Goal: Find specific page/section: Find specific page/section

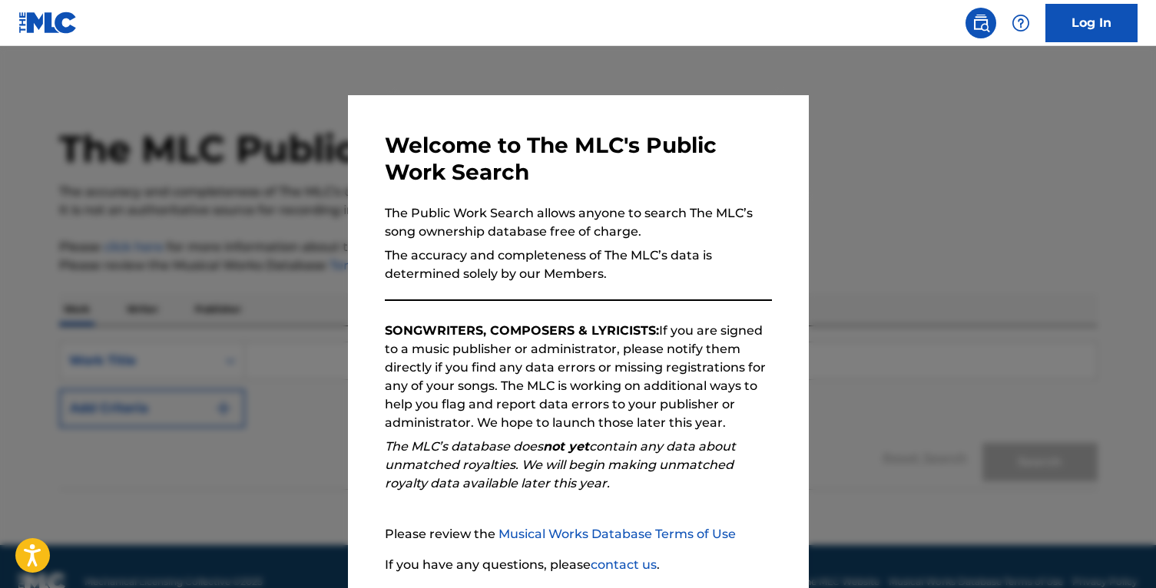
click at [913, 155] on div at bounding box center [578, 340] width 1156 height 588
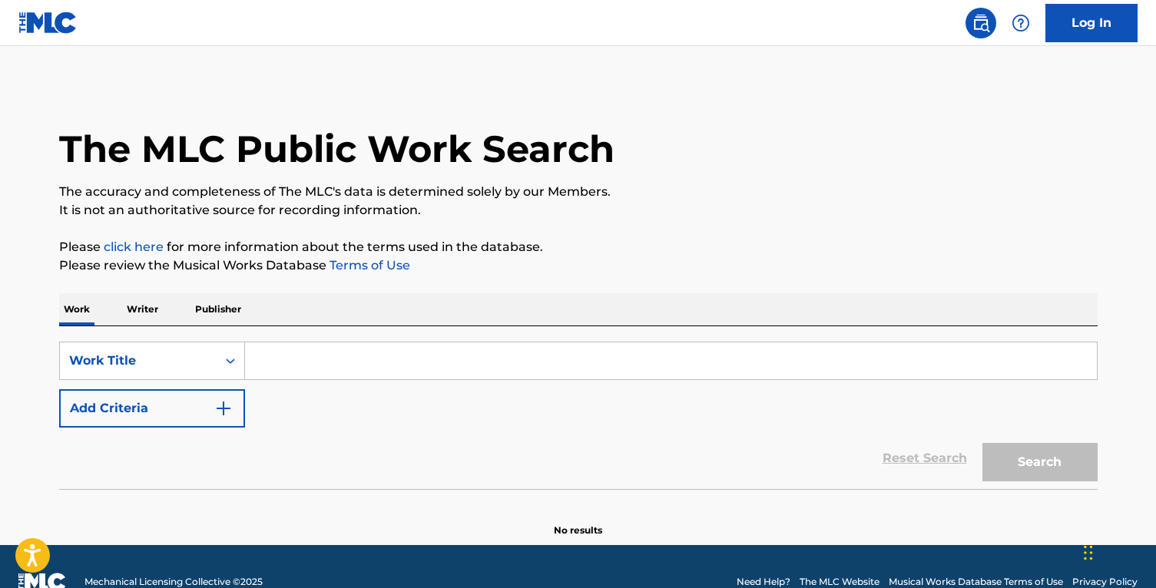
click at [354, 360] on input "Search Form" at bounding box center [671, 361] width 852 height 37
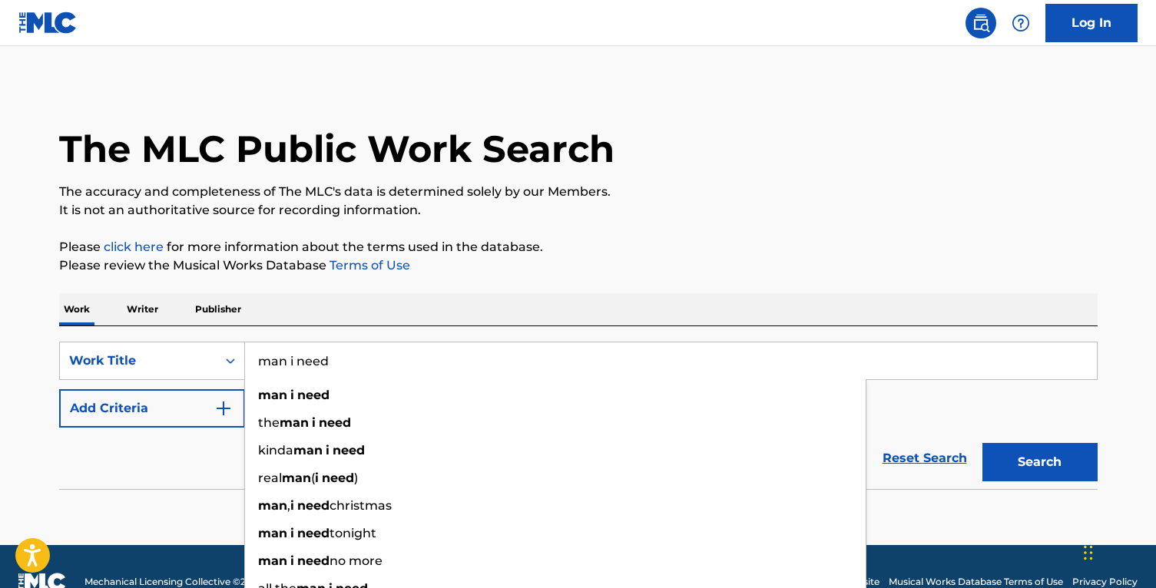
type input "man i need"
click at [982, 443] on button "Search" at bounding box center [1039, 462] width 115 height 38
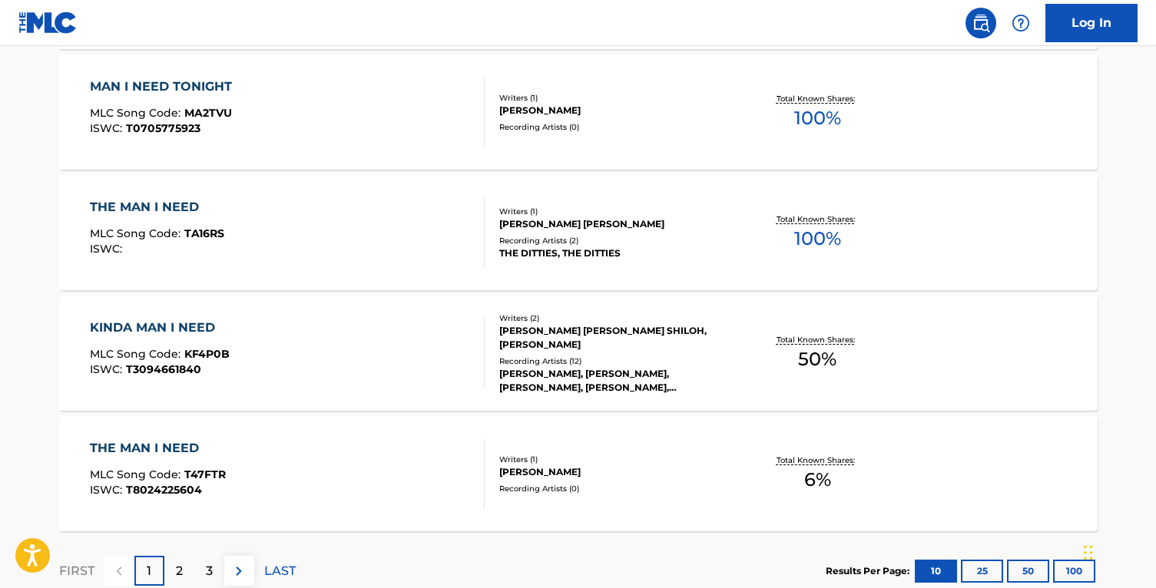
scroll to position [1185, 0]
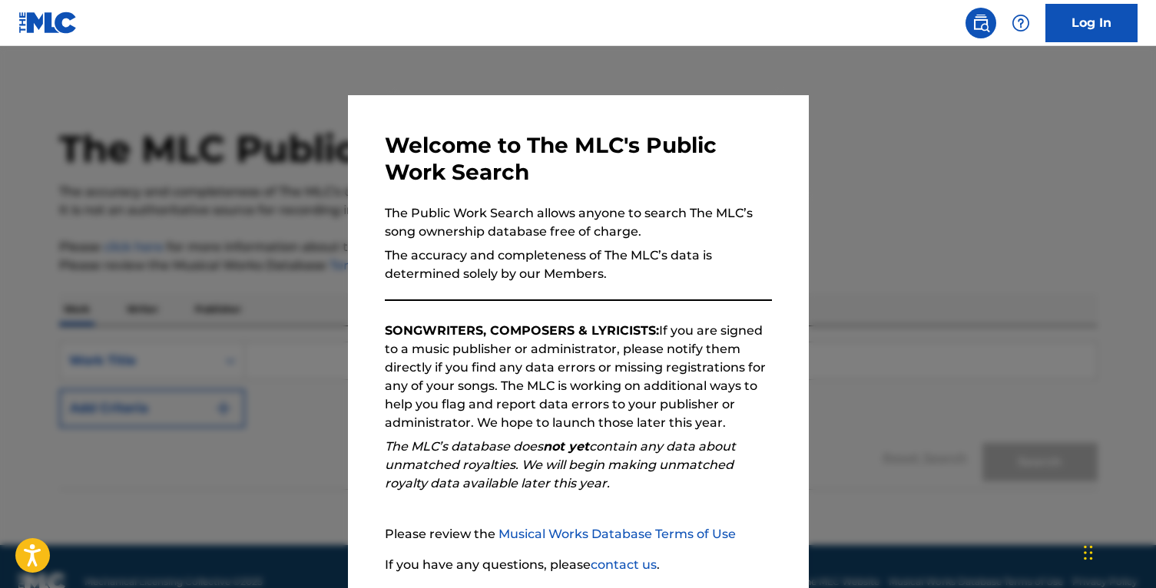
click at [879, 252] on div at bounding box center [578, 340] width 1156 height 588
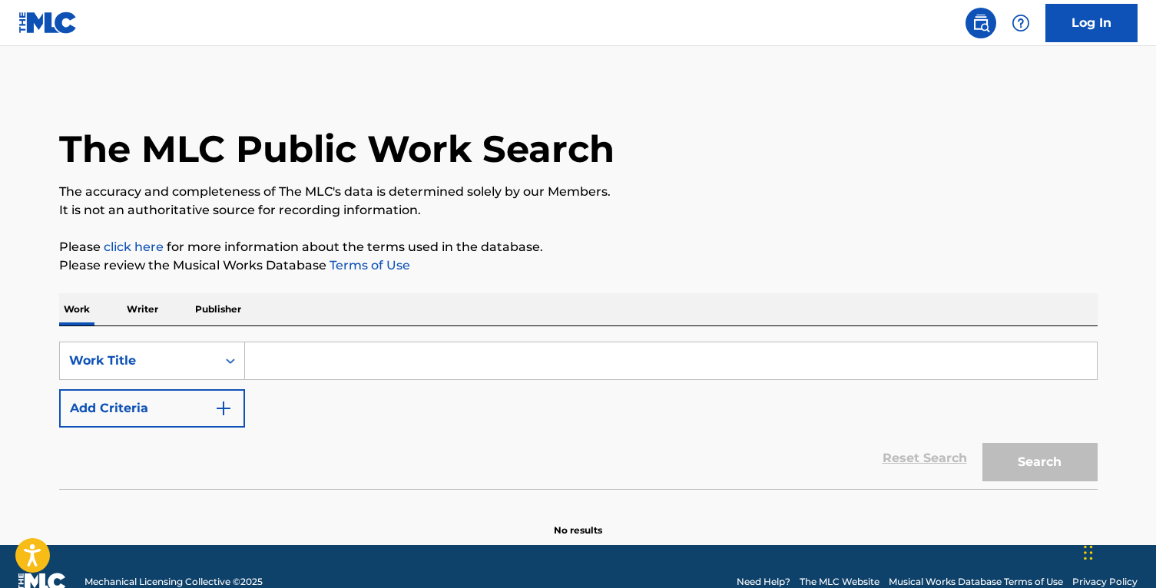
click at [417, 353] on input "Search Form" at bounding box center [671, 361] width 852 height 37
paste input "Kemzo"
type input "Kemzo"
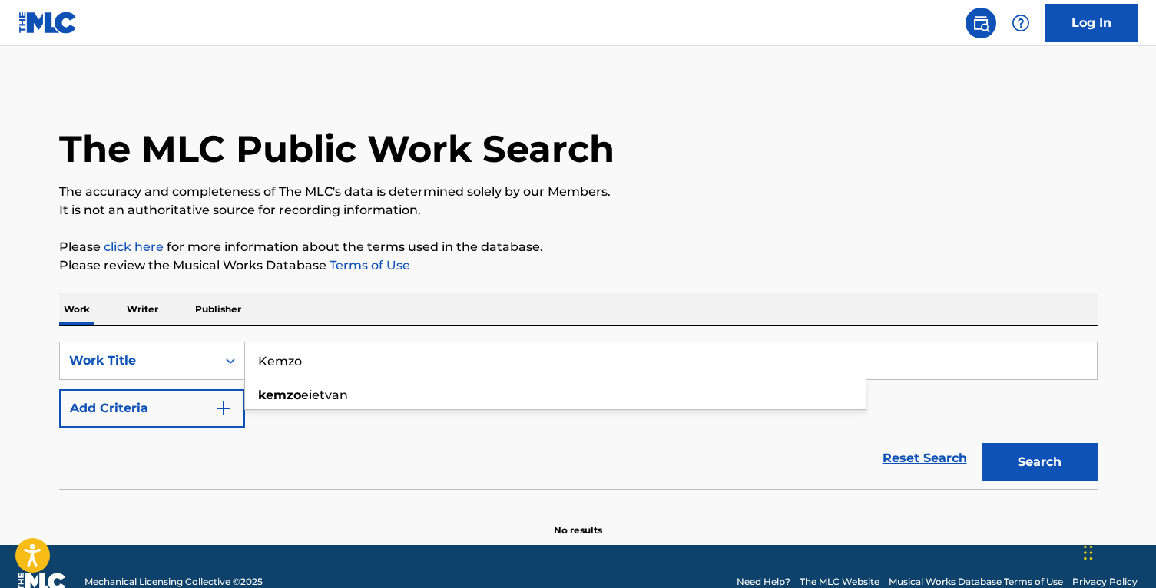
click at [388, 363] on input "Kemzo" at bounding box center [671, 361] width 852 height 37
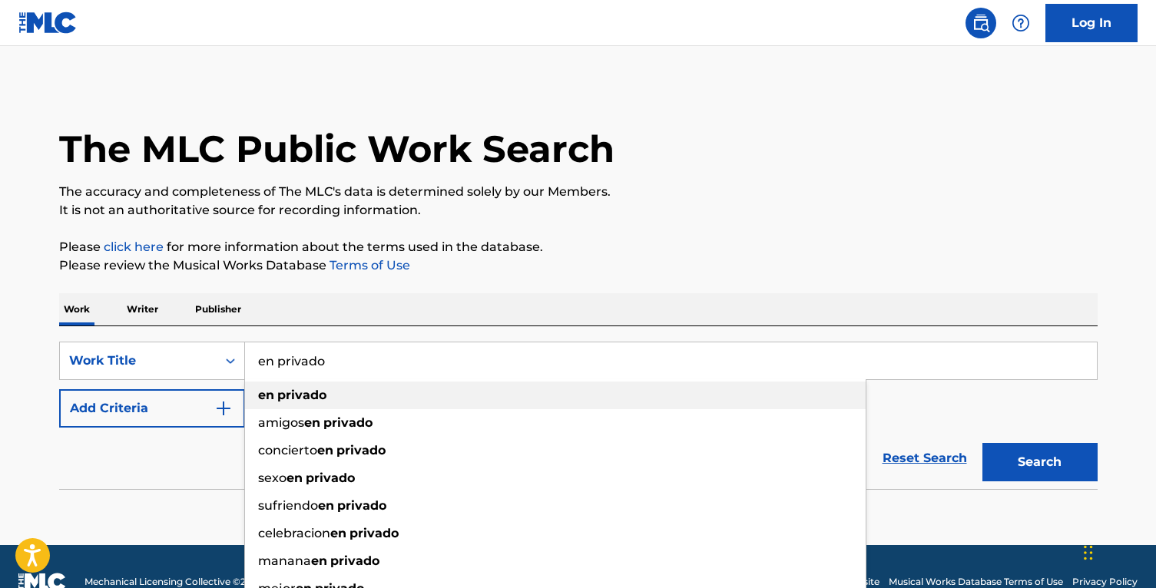
type input "en privado"
click at [376, 382] on div "en privado" at bounding box center [555, 396] width 621 height 28
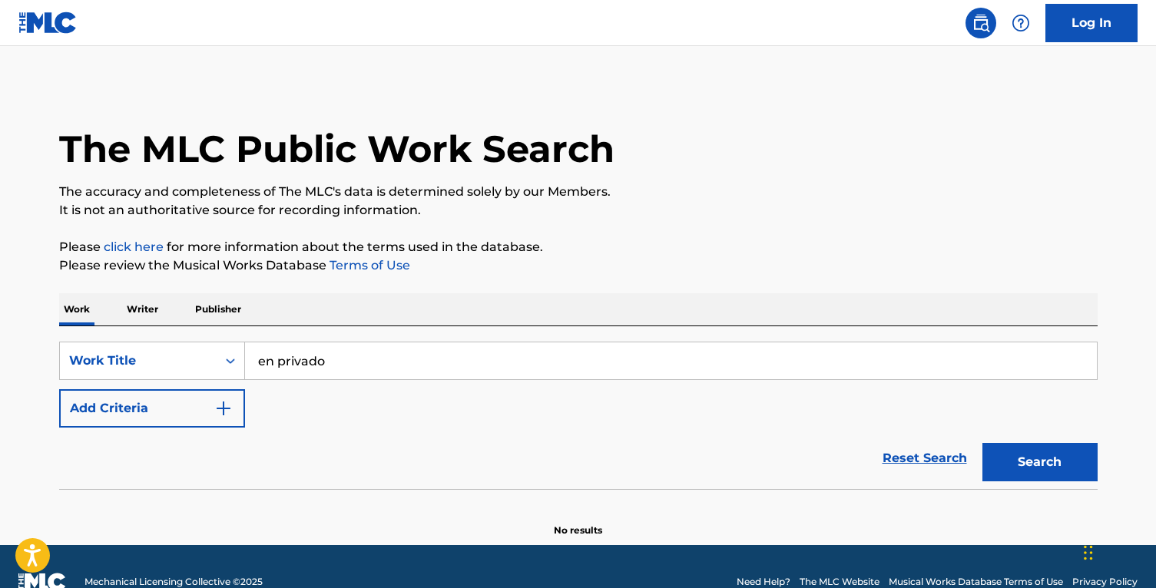
scroll to position [31, 0]
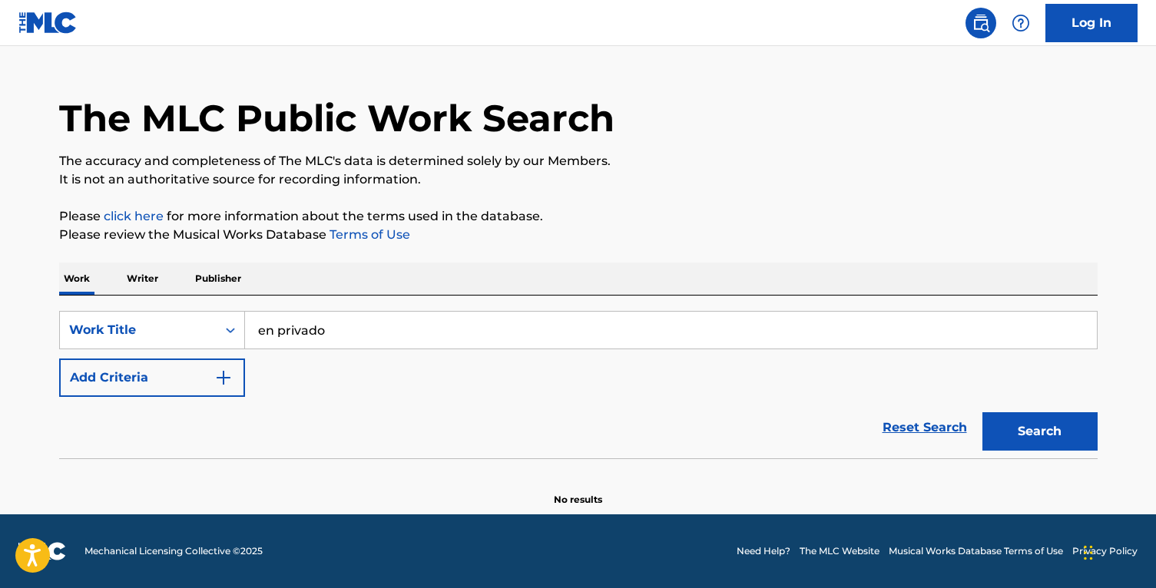
click at [1046, 432] on button "Search" at bounding box center [1039, 432] width 115 height 38
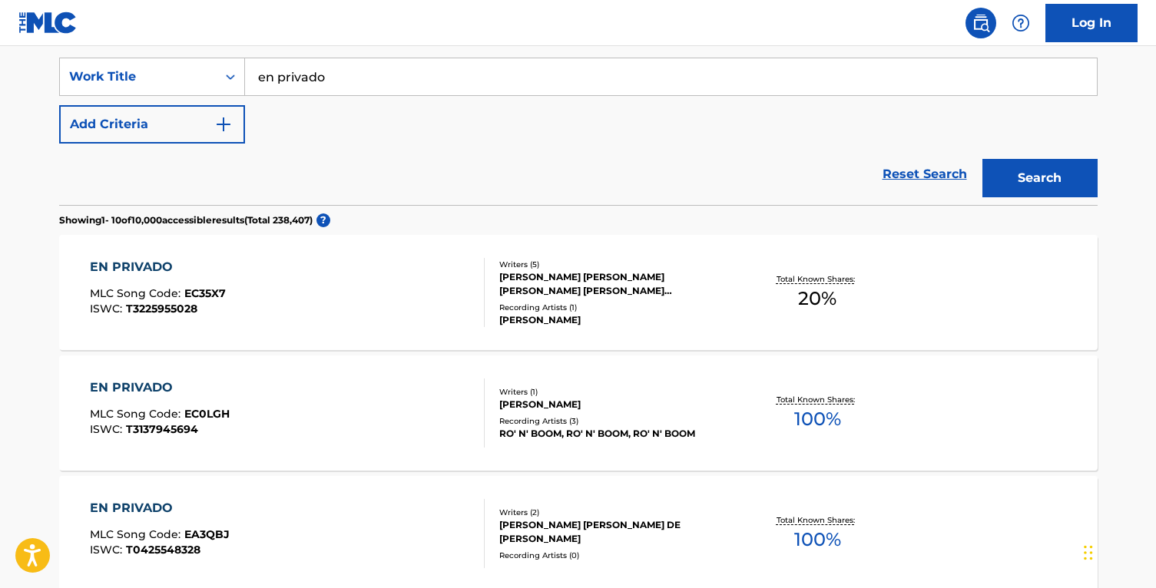
scroll to position [286, 0]
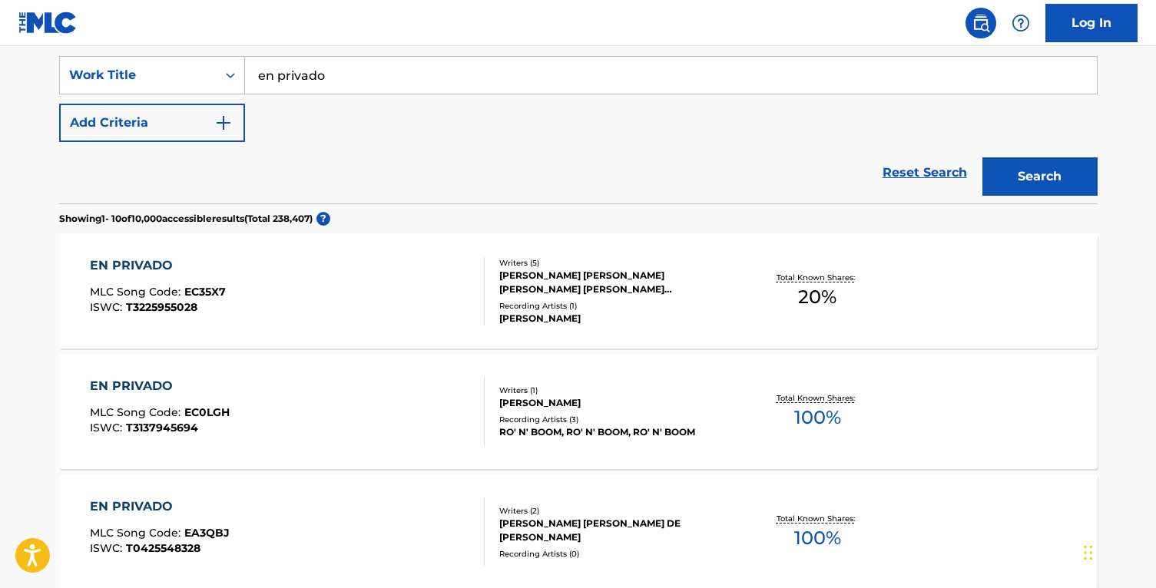
click at [128, 262] on div "EN PRIVADO" at bounding box center [158, 266] width 136 height 18
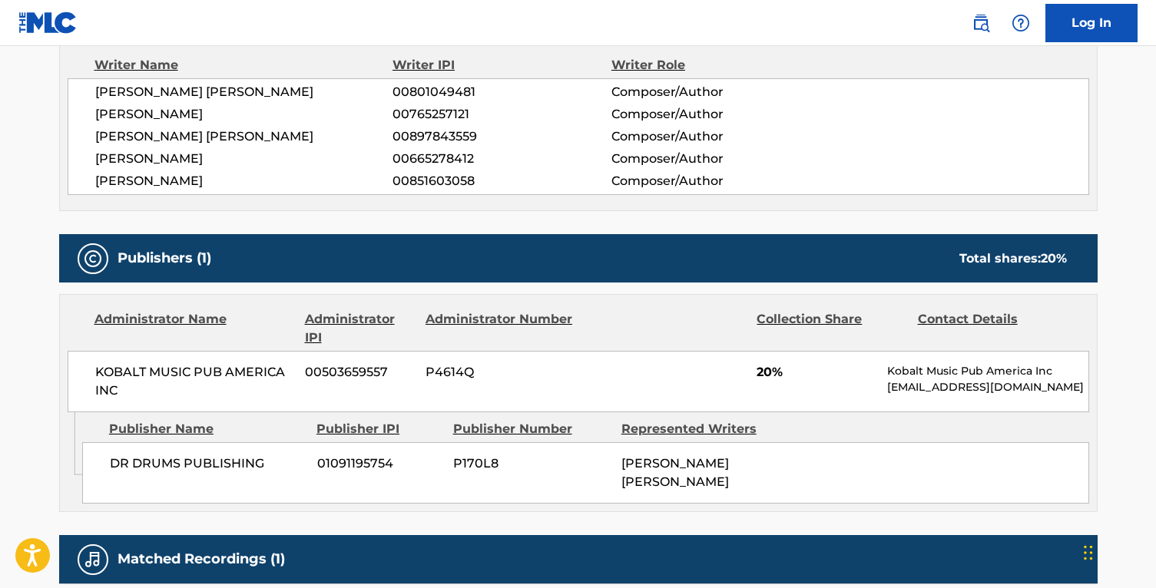
scroll to position [750, 0]
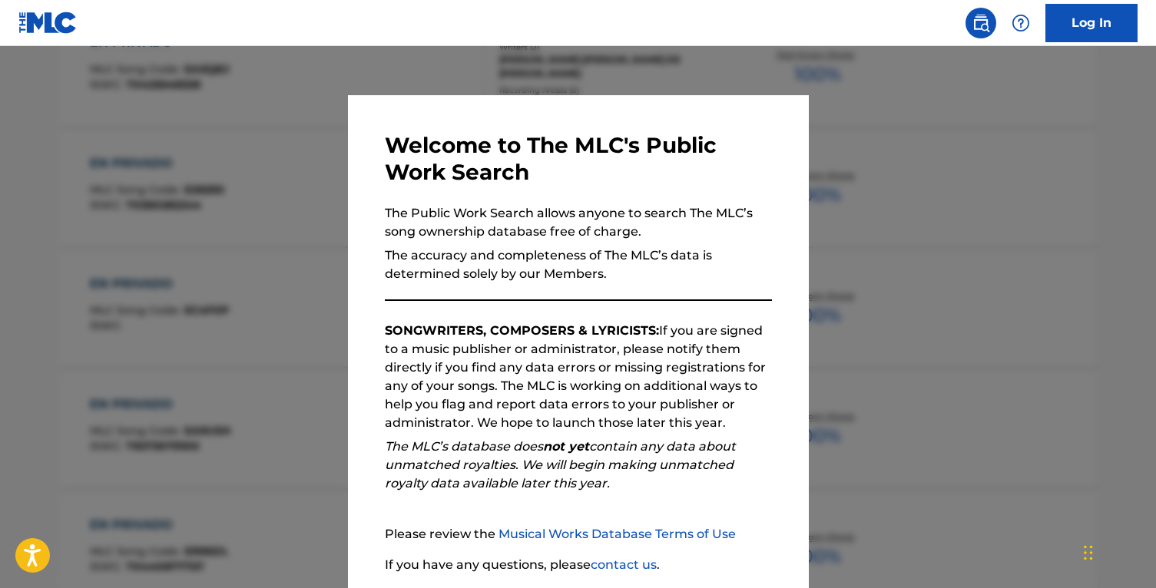
scroll to position [286, 0]
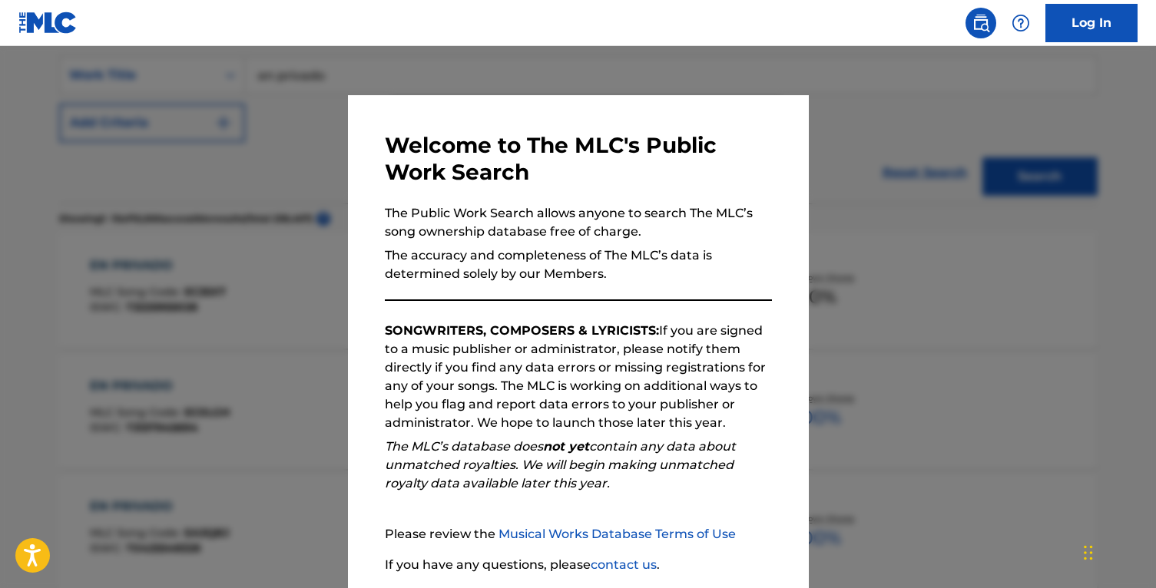
click at [235, 178] on div at bounding box center [578, 340] width 1156 height 588
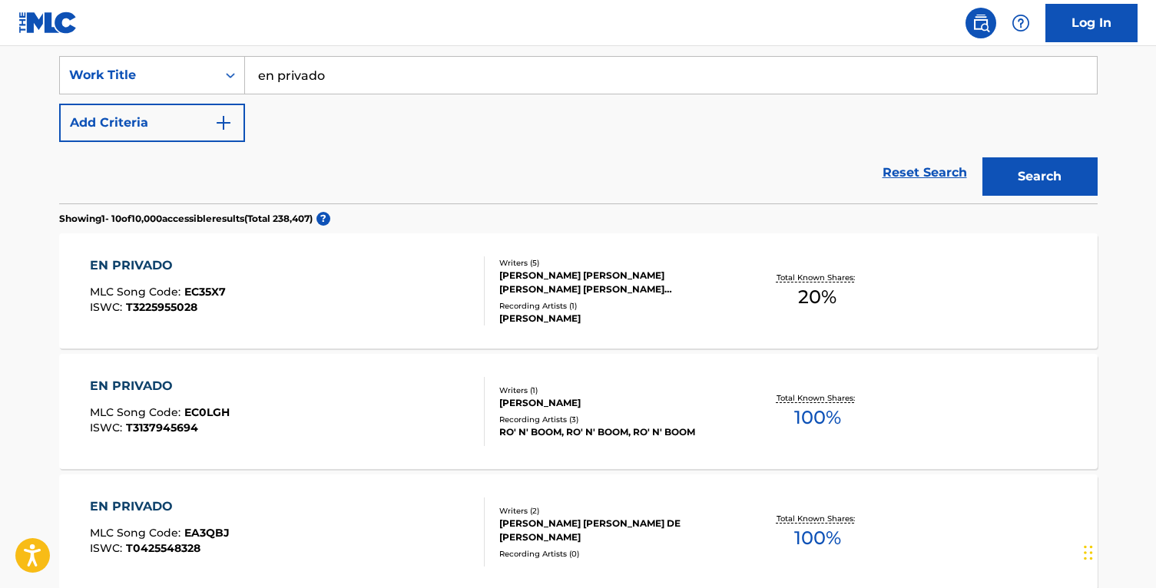
click at [148, 267] on div "EN PRIVADO" at bounding box center [158, 266] width 136 height 18
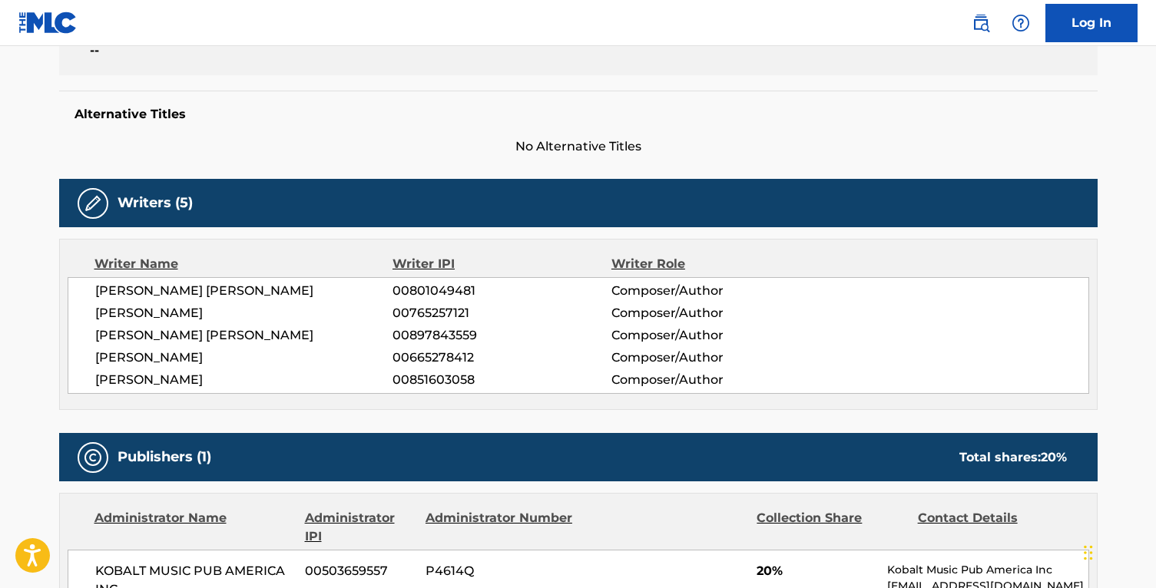
scroll to position [363, 0]
